Goal: Check status

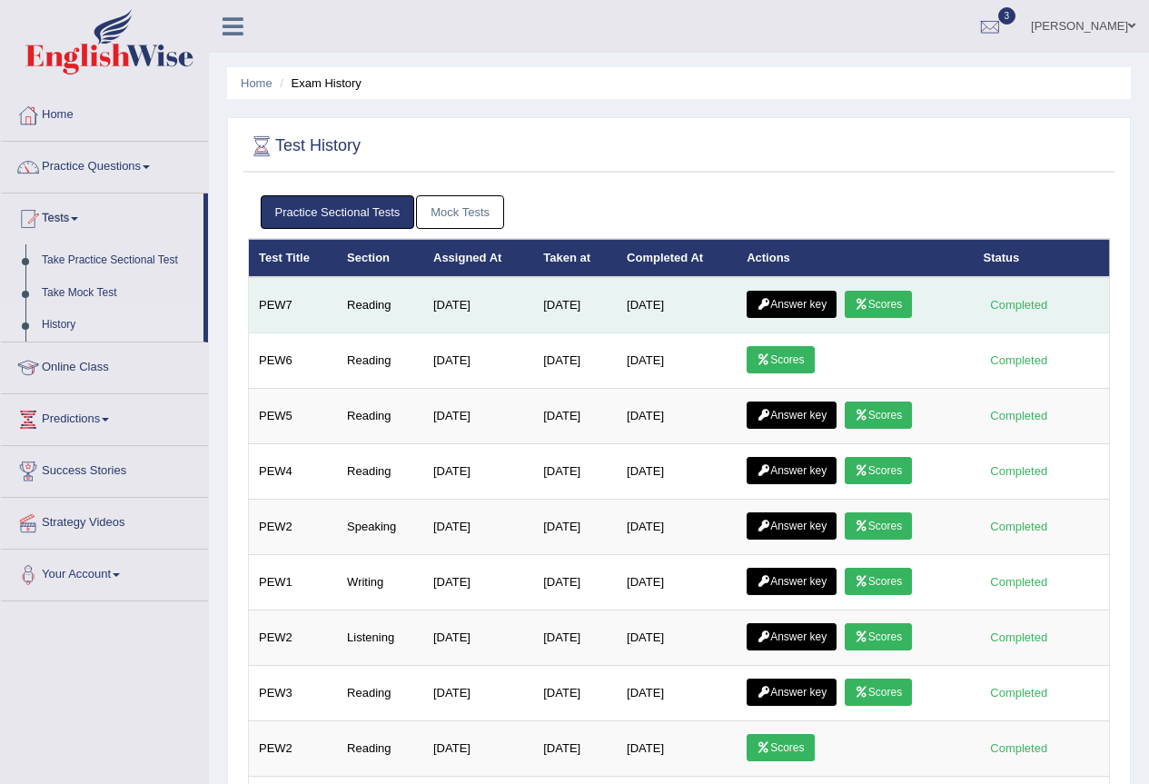
click at [820, 300] on link "Answer key" at bounding box center [792, 304] width 90 height 27
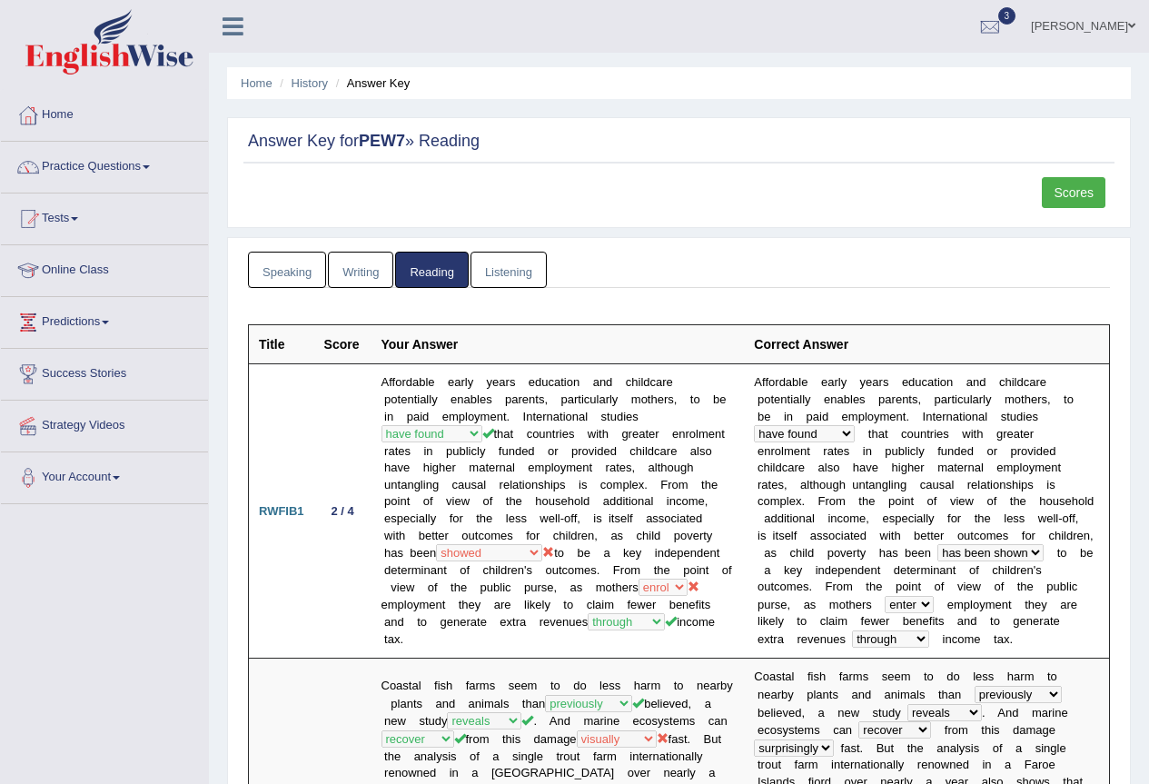
click at [1065, 206] on link "Scores" at bounding box center [1074, 192] width 64 height 31
